Goal: Information Seeking & Learning: Learn about a topic

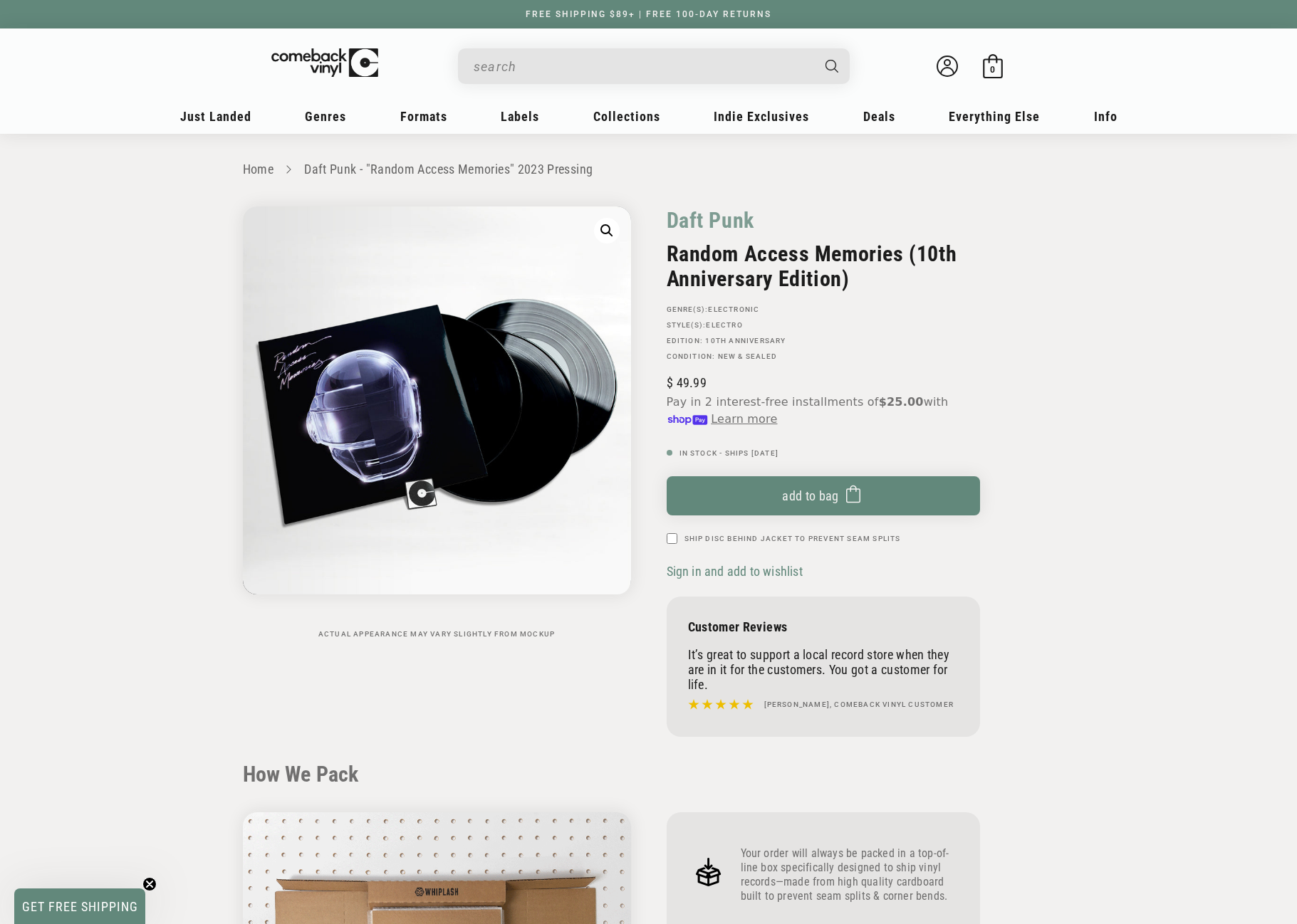
scroll to position [1637, 0]
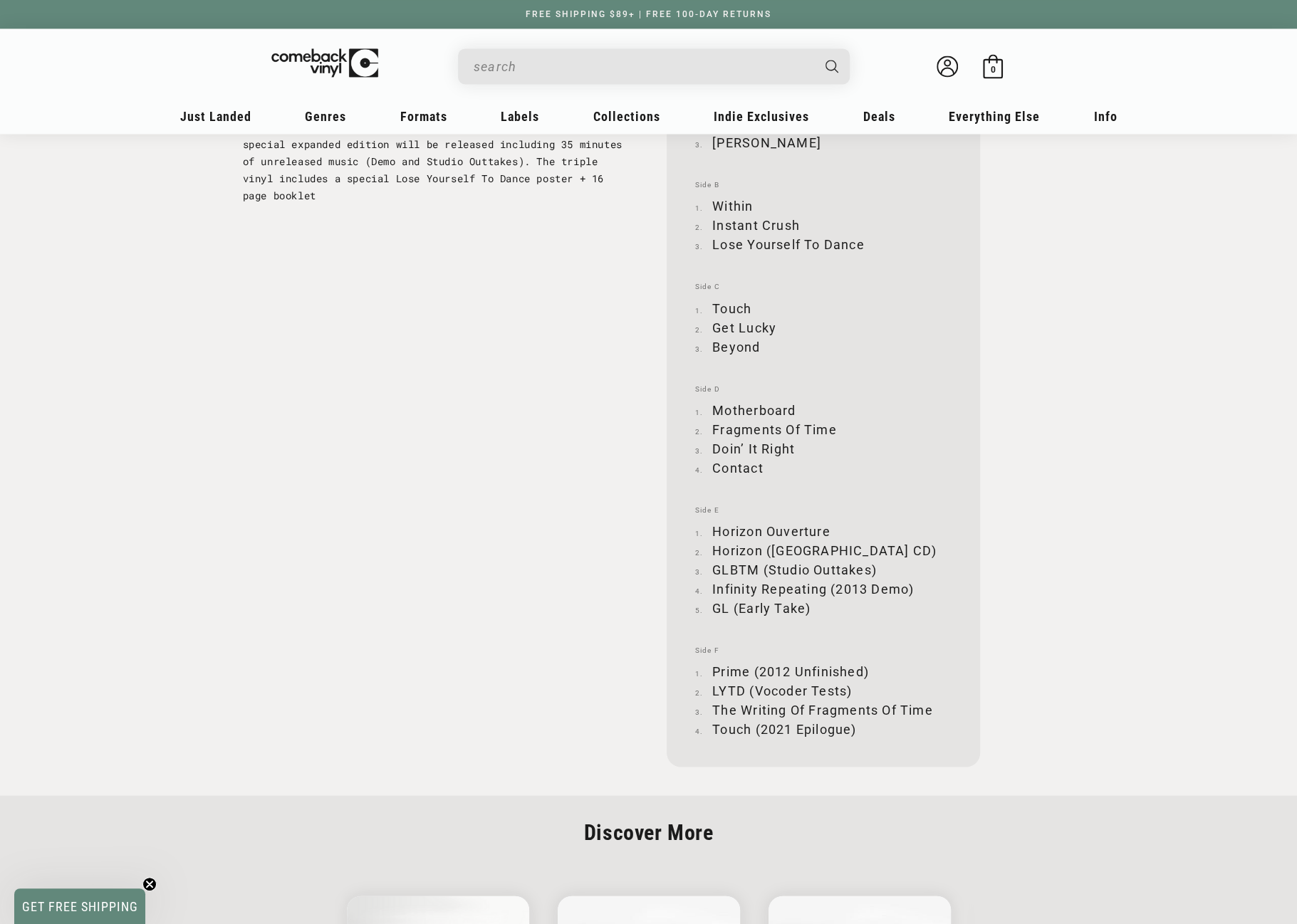
click at [564, 59] on input "When autocomplete results are available use up and down arrows to review and en…" at bounding box center [642, 66] width 337 height 29
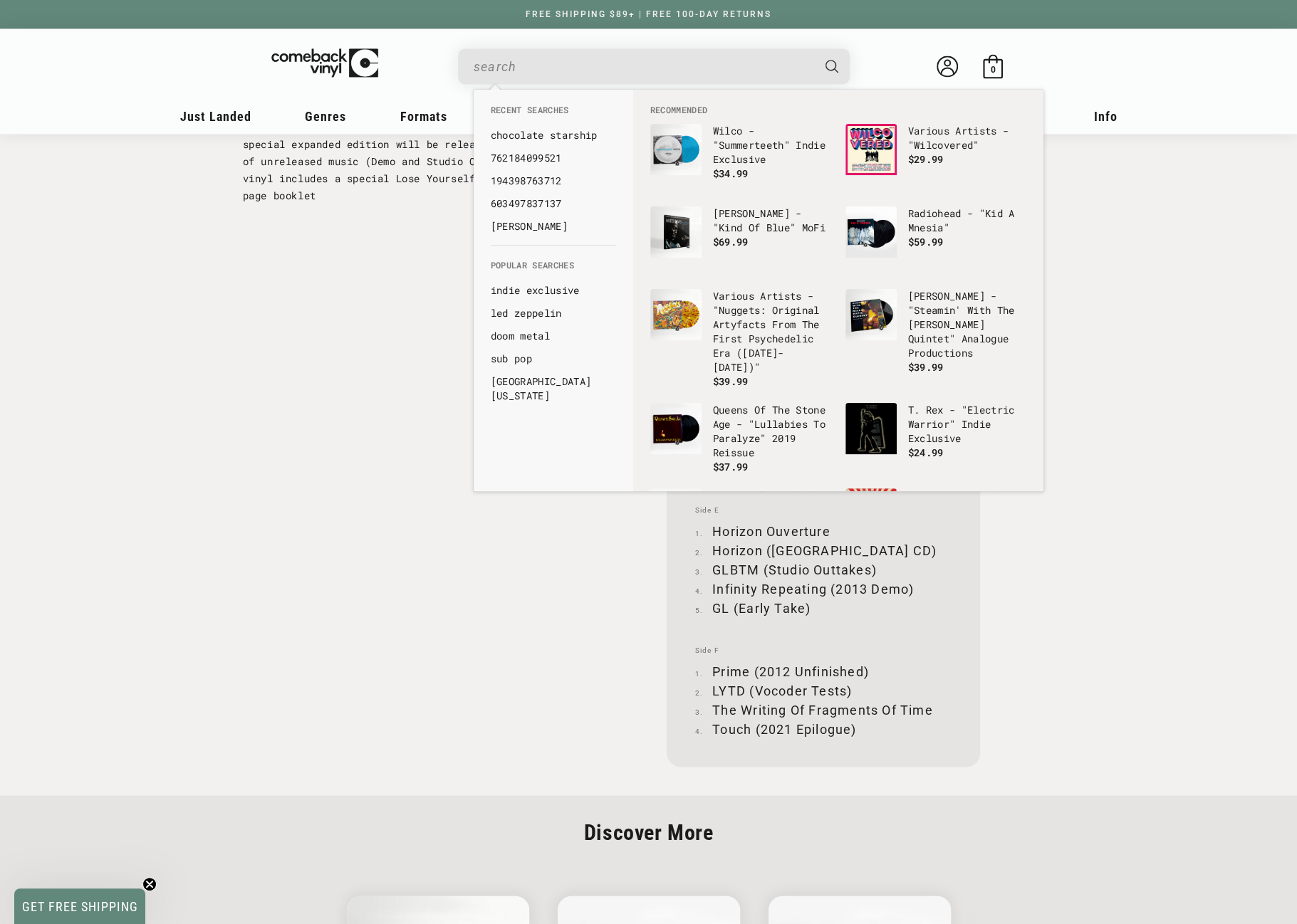
paste input "Kanye West - 808s & Heartbreak"
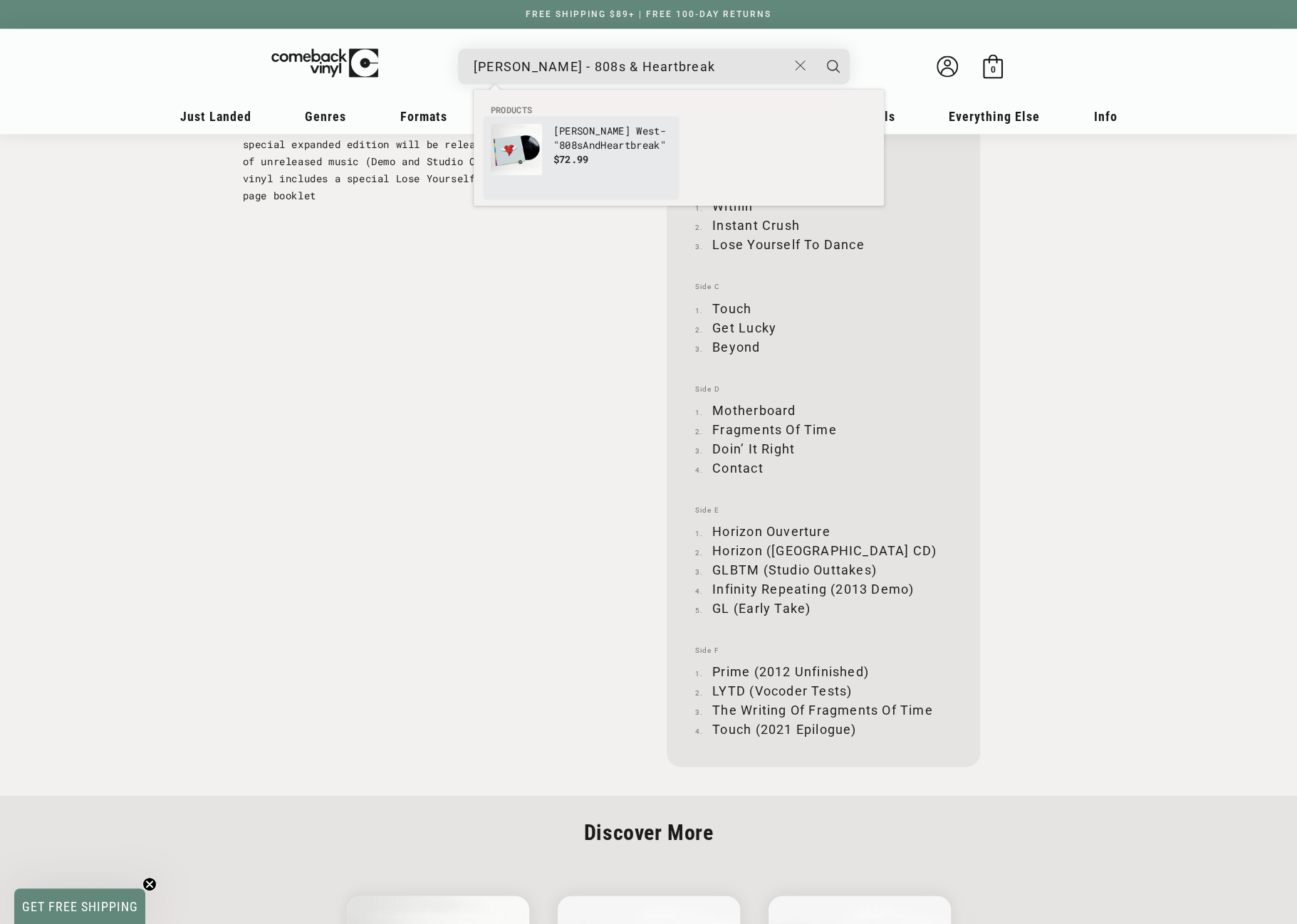
type input "Kanye West - 808s & Heartbreak"
click at [548, 138] on link "Kanye West - " 808s And Heartbreak " $72.99" at bounding box center [582, 158] width 181 height 69
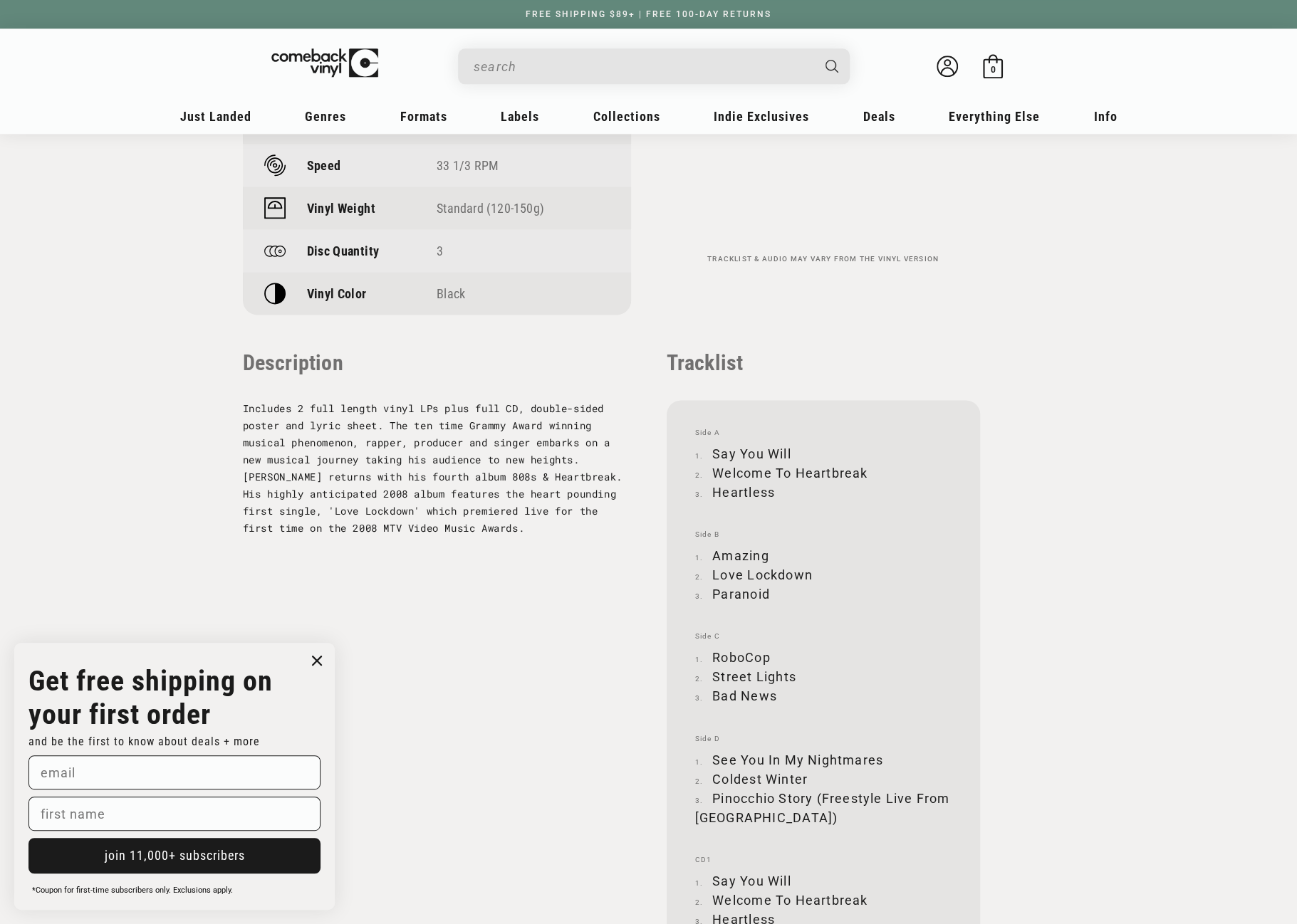
scroll to position [1281, 0]
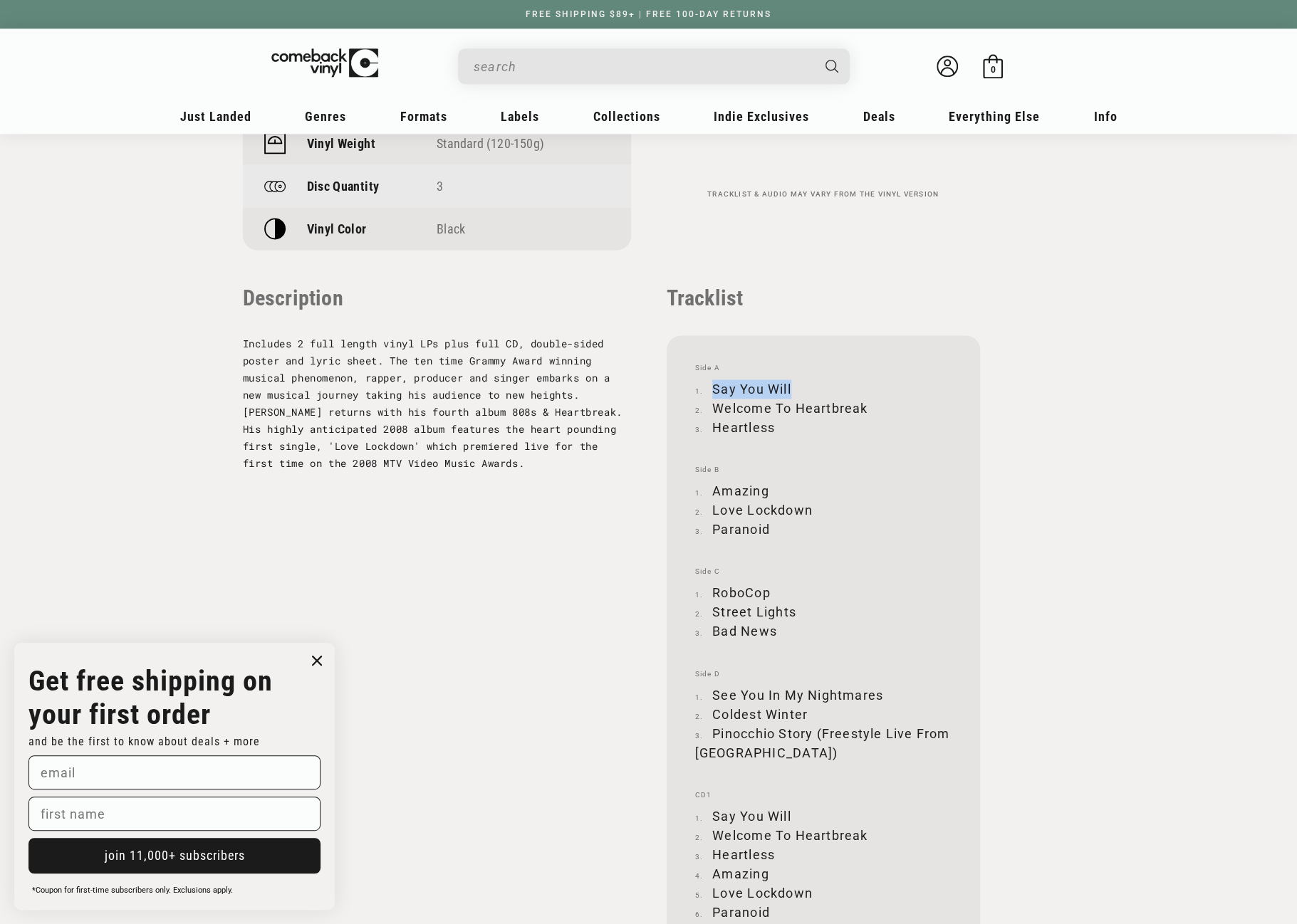
drag, startPoint x: 714, startPoint y: 383, endPoint x: 793, endPoint y: 390, distance: 79.3
click at [793, 390] on li "Say You Will" at bounding box center [823, 389] width 256 height 19
copy li "Say You Will"
drag, startPoint x: 714, startPoint y: 407, endPoint x: 865, endPoint y: 406, distance: 151.0
click at [865, 406] on li "Welcome To Heartbreak" at bounding box center [823, 408] width 256 height 19
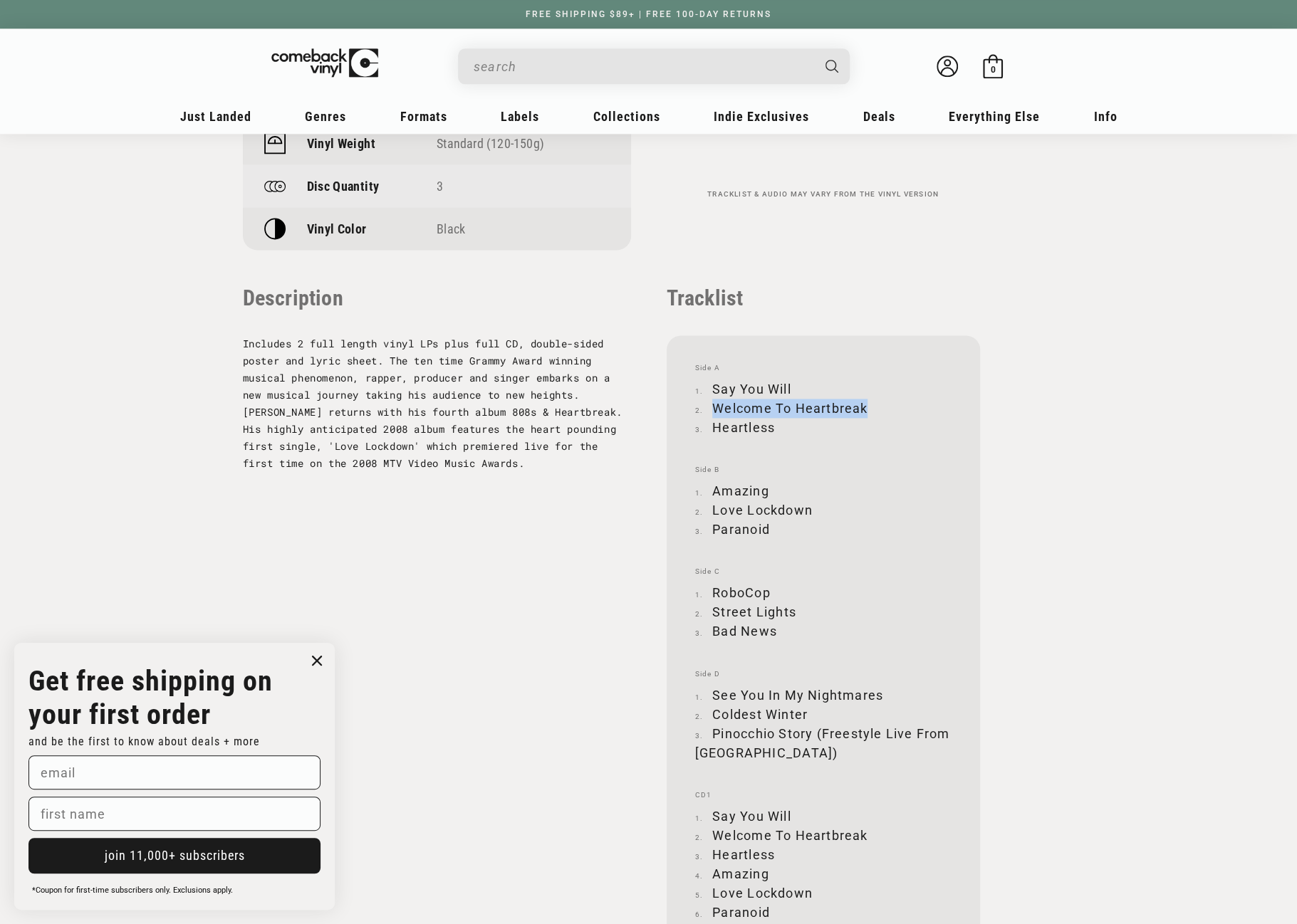
copy li "Welcome To Heartbreak"
drag, startPoint x: 715, startPoint y: 428, endPoint x: 772, endPoint y: 427, distance: 57.0
click at [772, 427] on li "Heartless" at bounding box center [823, 427] width 256 height 19
copy li "Heartless"
drag, startPoint x: 715, startPoint y: 487, endPoint x: 765, endPoint y: 490, distance: 50.1
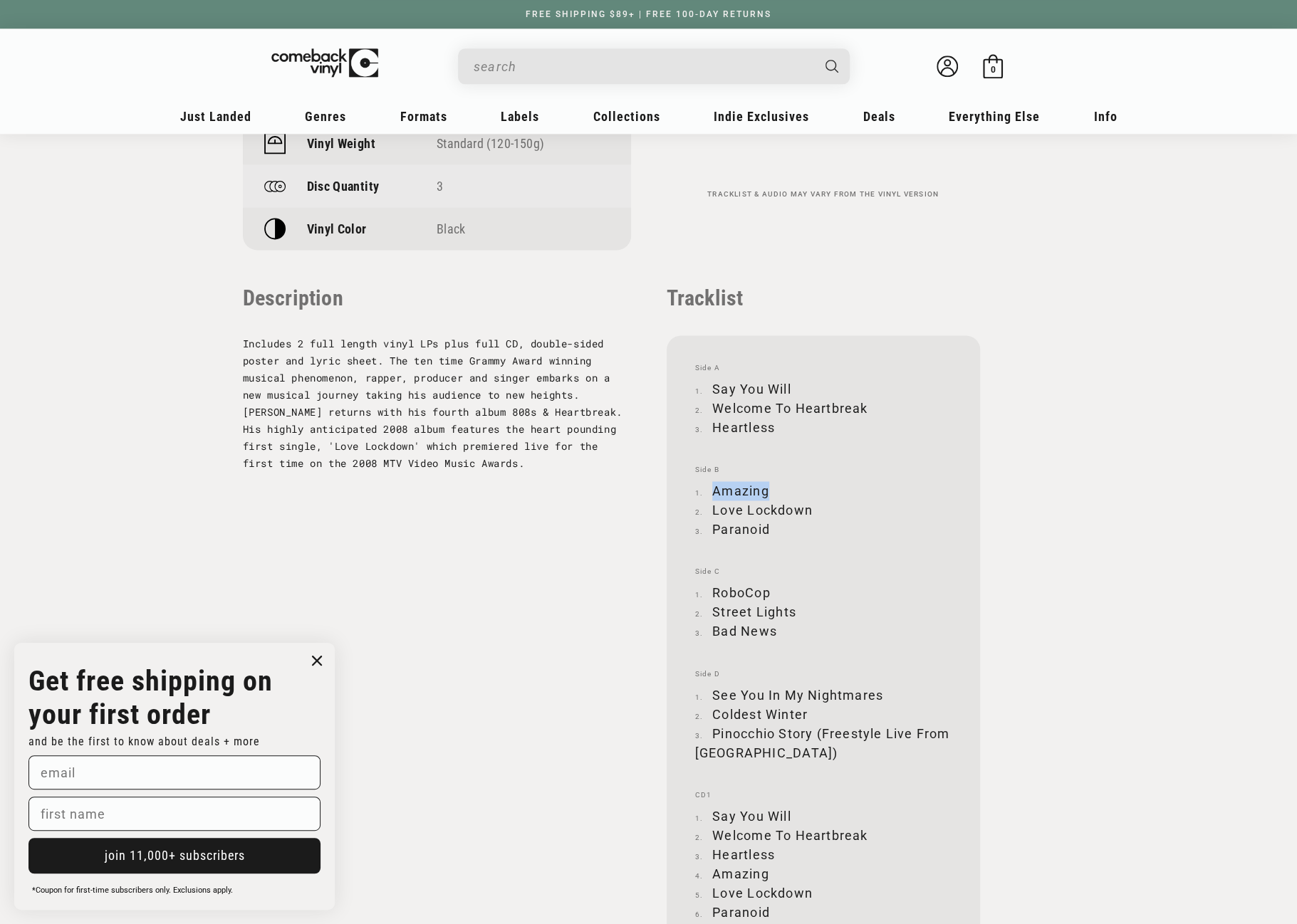
click at [765, 490] on li "Amazing" at bounding box center [823, 490] width 256 height 19
copy li "Amazing"
drag, startPoint x: 712, startPoint y: 507, endPoint x: 809, endPoint y: 511, distance: 97.1
click at [809, 511] on li "Love Lockdown" at bounding box center [823, 510] width 256 height 19
copy li "Love Lockdown"
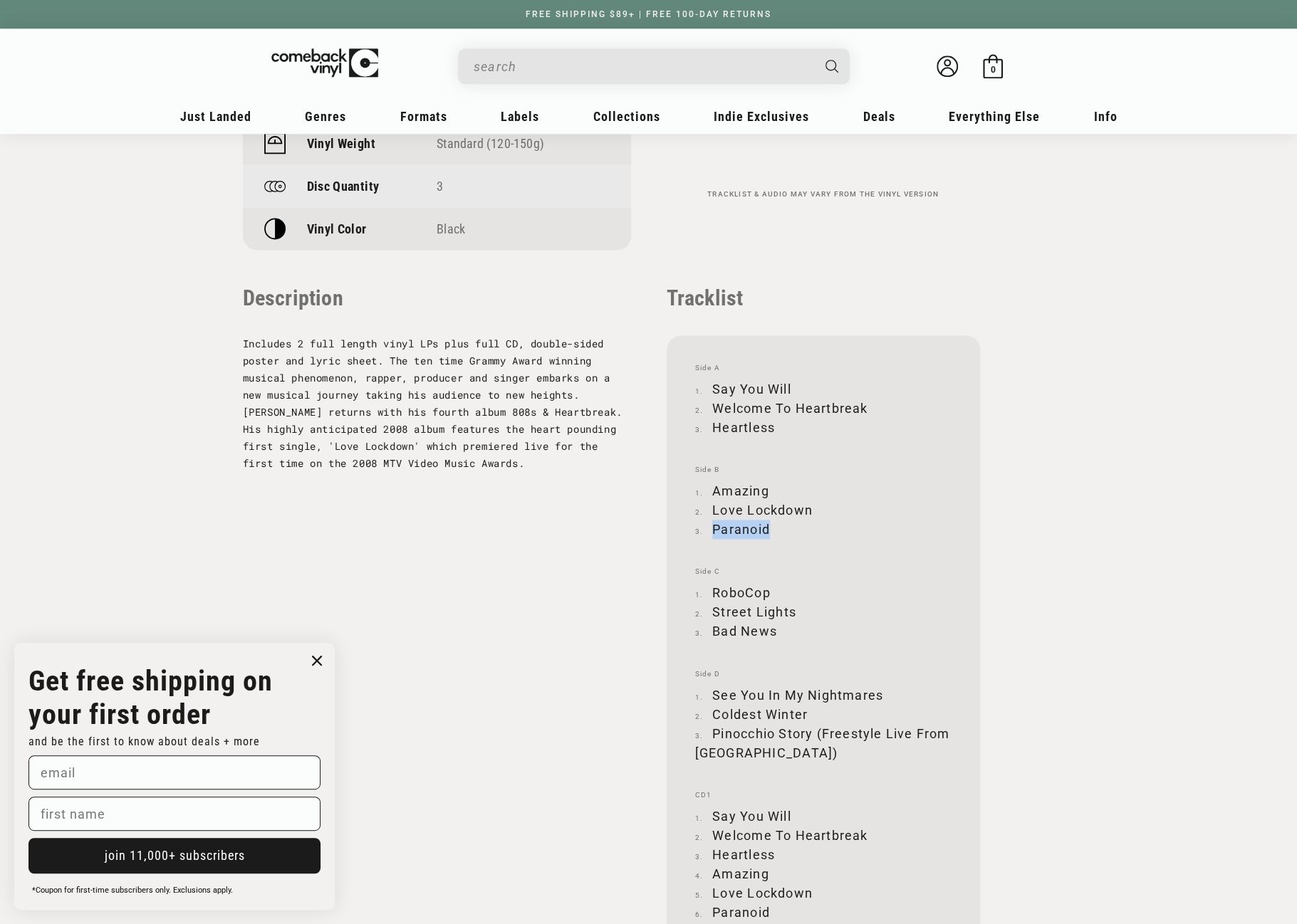
drag, startPoint x: 712, startPoint y: 526, endPoint x: 767, endPoint y: 529, distance: 55.1
click at [767, 529] on li "Paranoid" at bounding box center [823, 529] width 256 height 19
copy li "Paranoid"
drag, startPoint x: 715, startPoint y: 591, endPoint x: 768, endPoint y: 590, distance: 53.0
click at [768, 590] on li "RoboCop" at bounding box center [823, 592] width 256 height 19
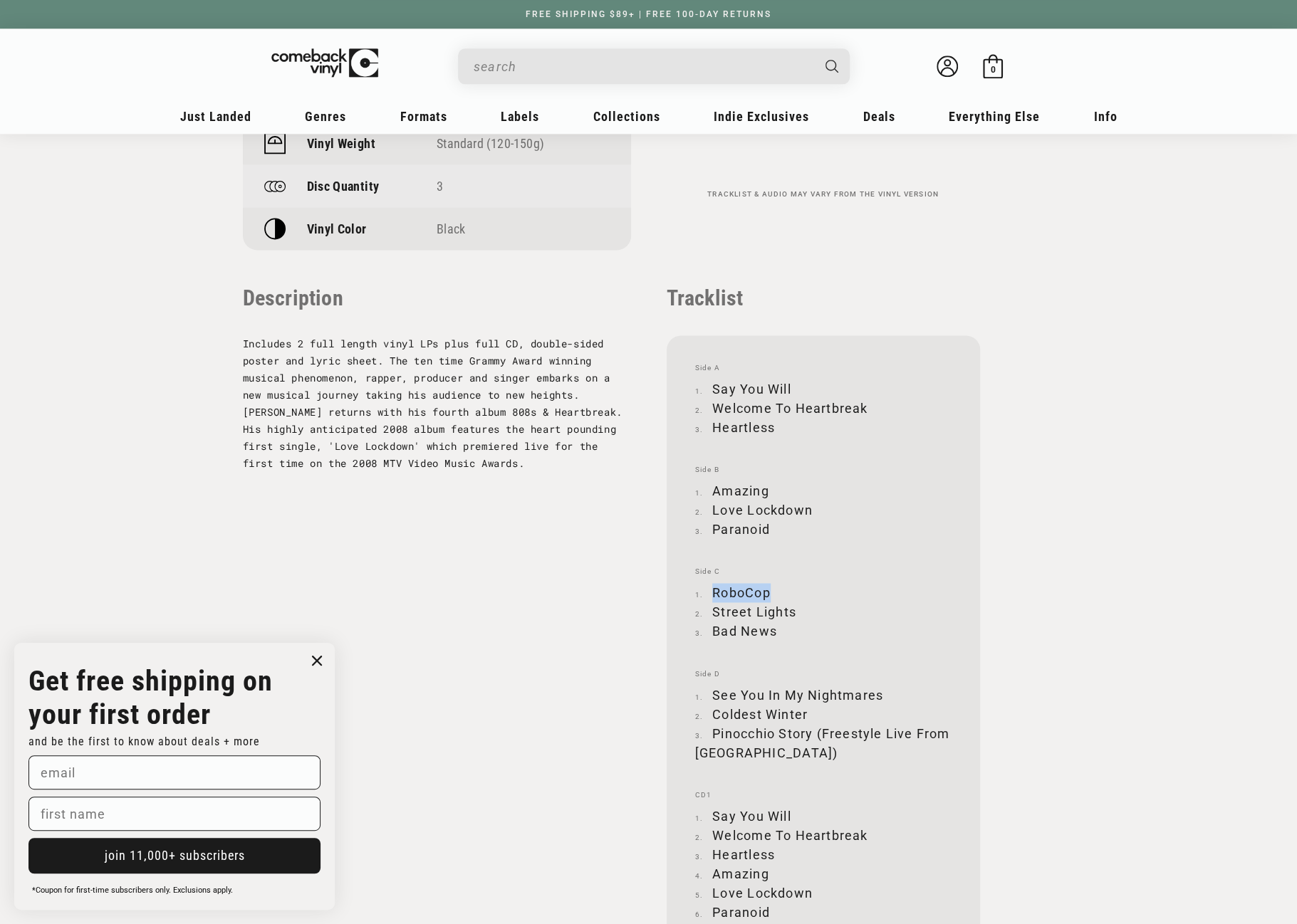
copy li "RoboCop"
drag, startPoint x: 715, startPoint y: 608, endPoint x: 792, endPoint y: 609, distance: 77.0
click at [792, 609] on li "Street Lights" at bounding box center [823, 611] width 256 height 19
copy li "Street Lights"
drag, startPoint x: 714, startPoint y: 630, endPoint x: 773, endPoint y: 630, distance: 59.0
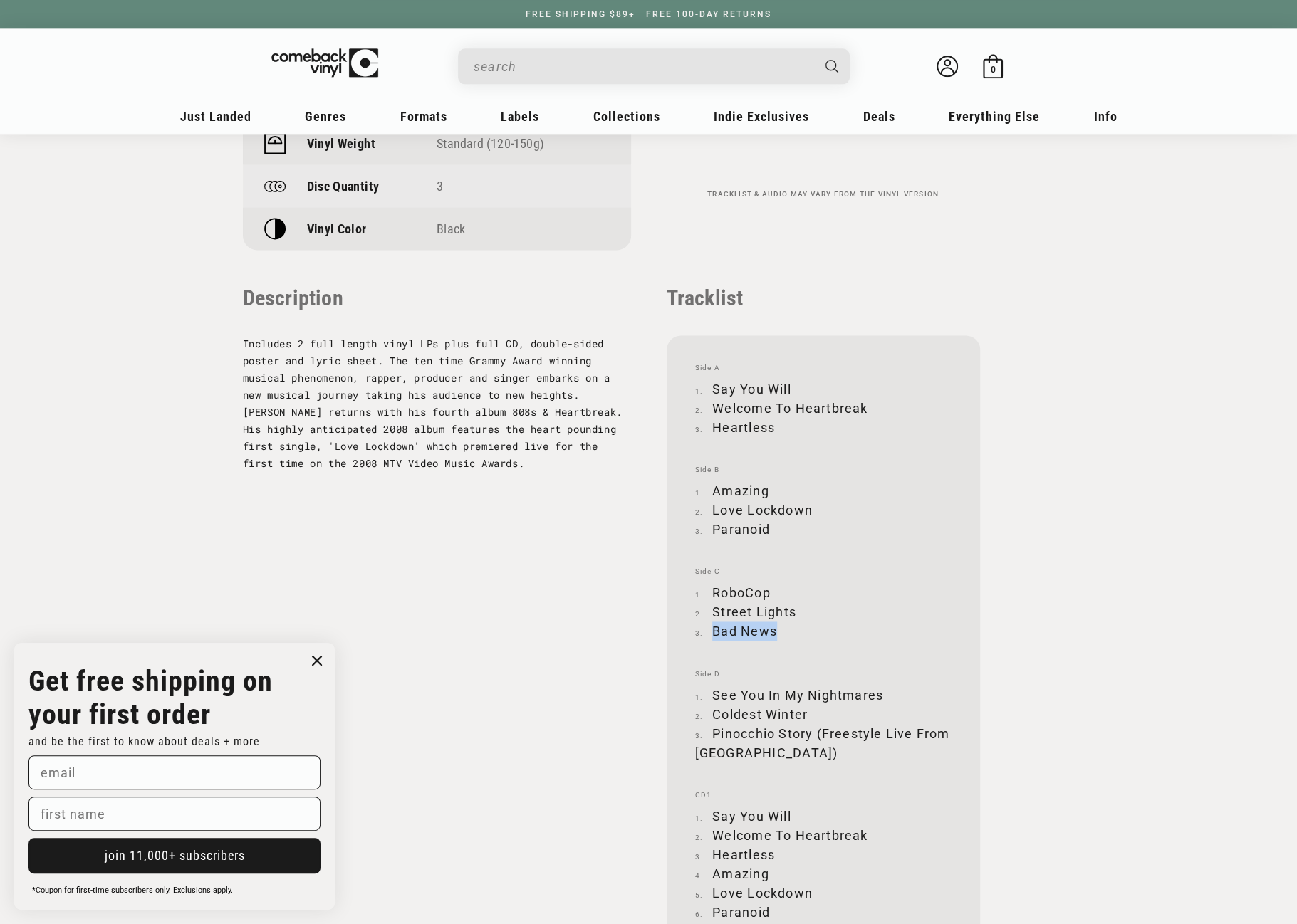
click at [773, 630] on li "Bad News" at bounding box center [823, 630] width 256 height 19
copy li "Bad News"
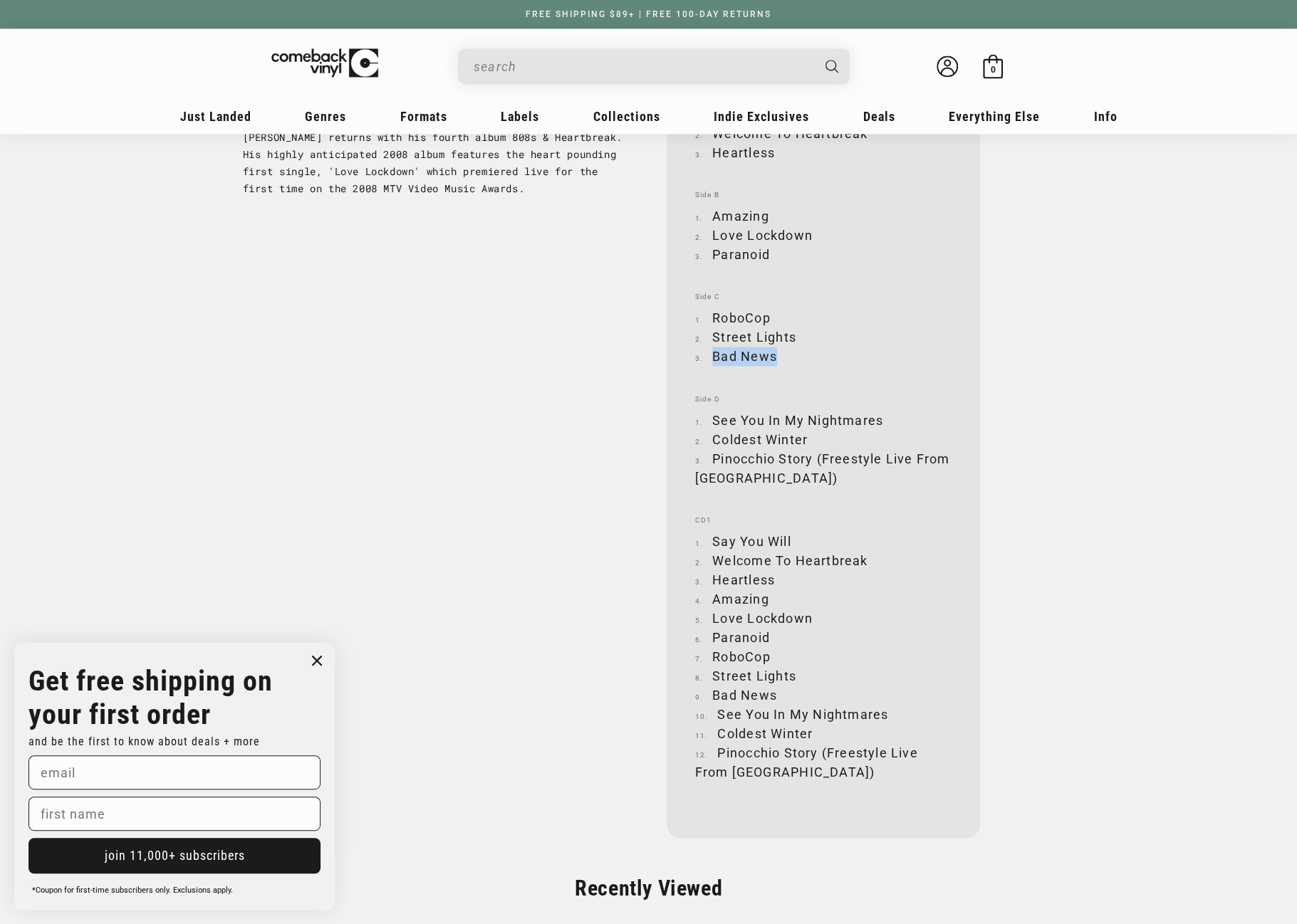
scroll to position [1566, 0]
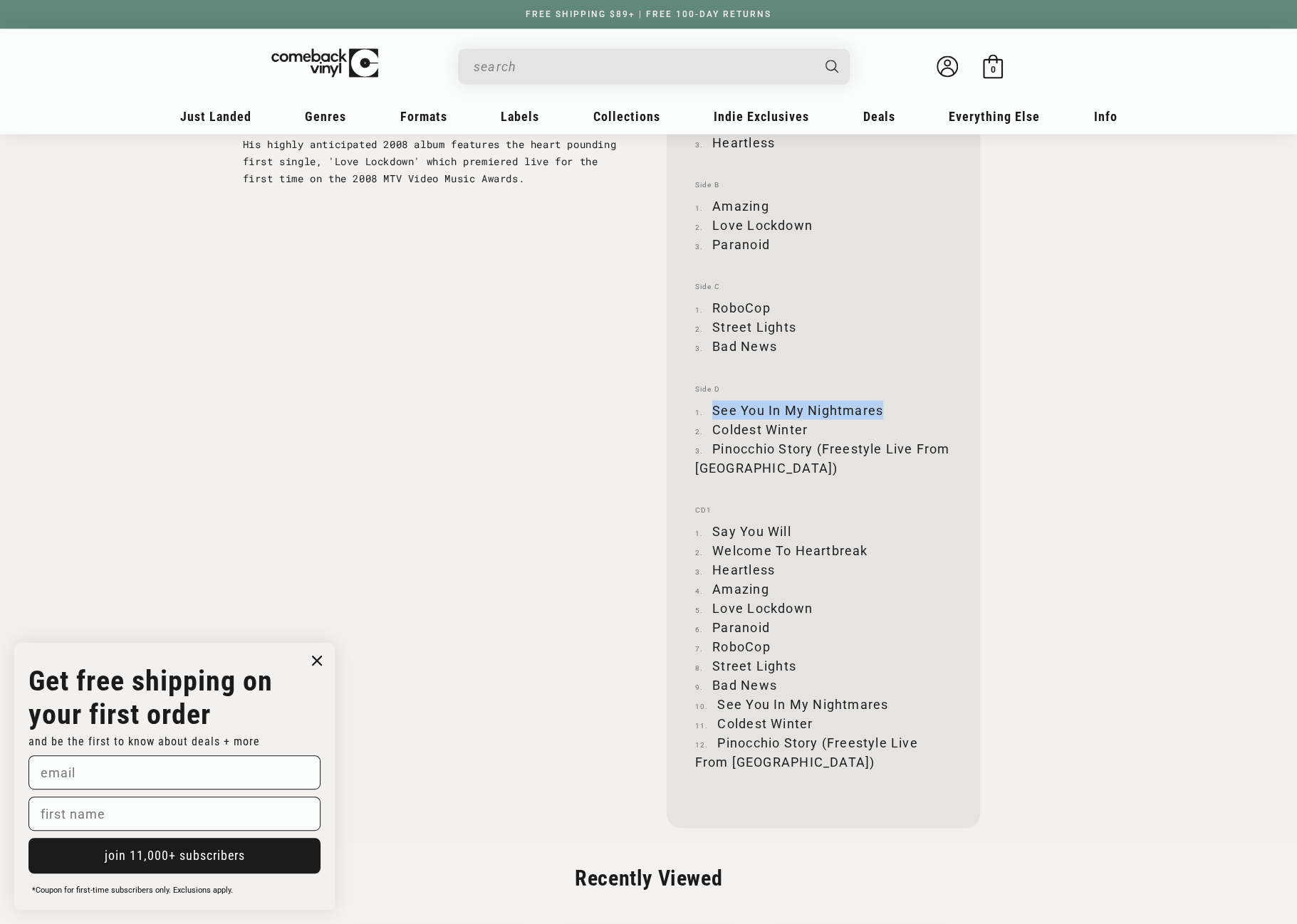
drag, startPoint x: 714, startPoint y: 410, endPoint x: 879, endPoint y: 402, distance: 165.2
click at [879, 402] on li "See You In My Nightmares" at bounding box center [823, 410] width 256 height 19
copy li "See You In My Nightmares"
drag, startPoint x: 715, startPoint y: 428, endPoint x: 810, endPoint y: 426, distance: 95.0
click at [810, 426] on li "Coldest Winter" at bounding box center [823, 429] width 256 height 19
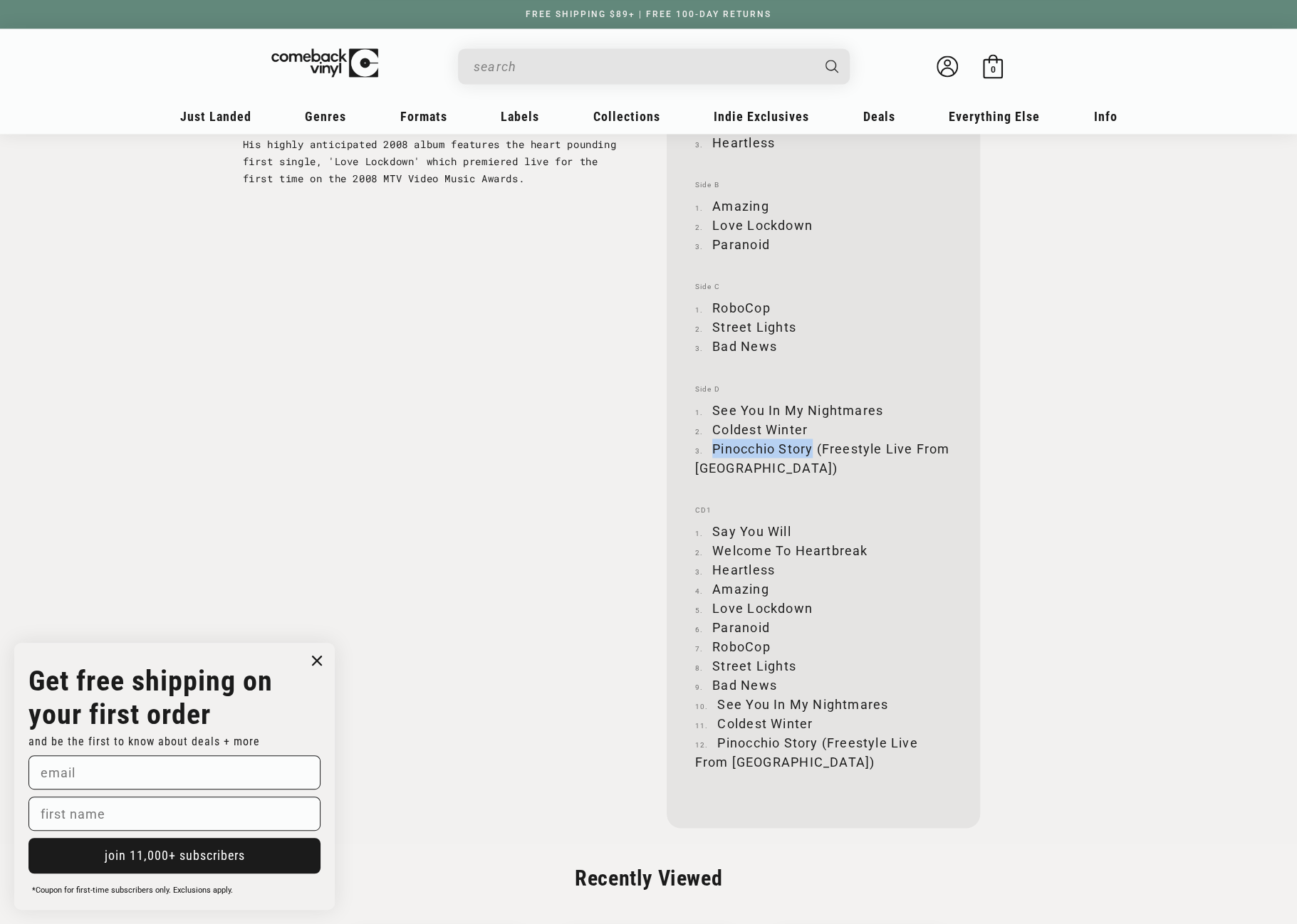
drag, startPoint x: 712, startPoint y: 447, endPoint x: 813, endPoint y: 444, distance: 101.0
click at [813, 445] on li "Pinocchio Story (Freestyle Live From [GEOGRAPHIC_DATA])" at bounding box center [823, 457] width 256 height 39
